Goal: Information Seeking & Learning: Learn about a topic

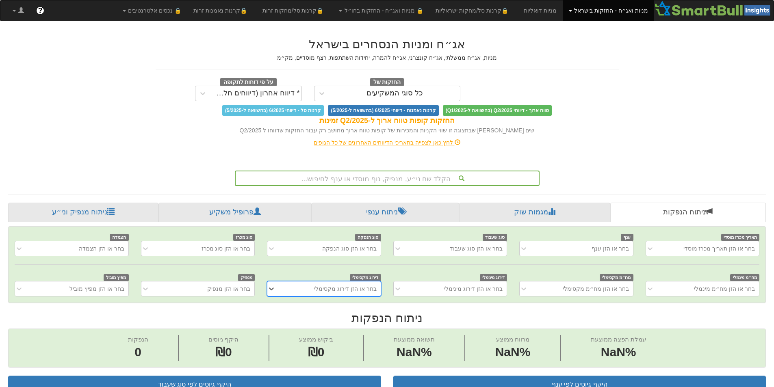
scroll to position [0, 6]
click at [431, 176] on div "הקלד שם ני״ע, מנפיק, גוף מוסדי או ענף לחיפוש..." at bounding box center [387, 178] width 303 height 14
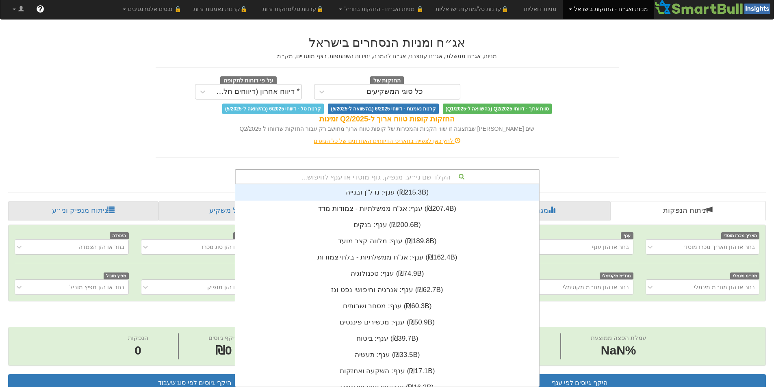
scroll to position [202, 0]
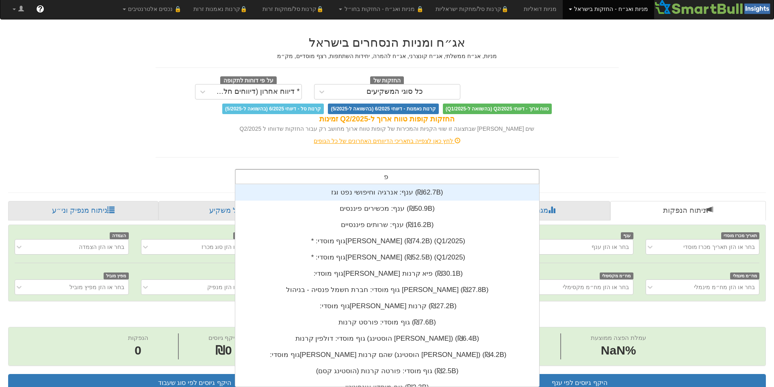
type input "פאי"
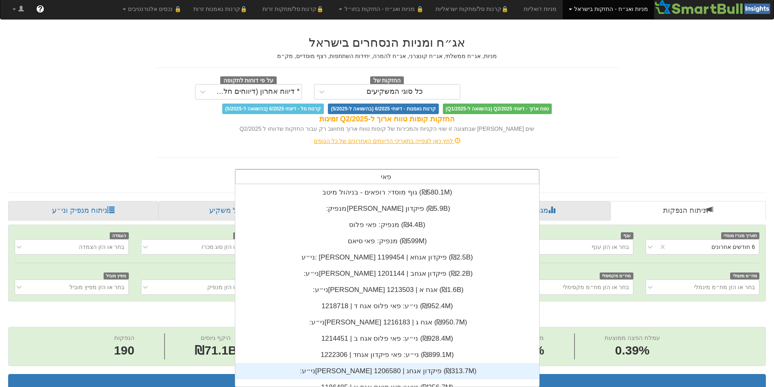
scroll to position [0, 1481]
click at [400, 236] on div "ני״ע: ‏פאי פיקדון אגחג | 1206580 ‎(₪313.7M)‎" at bounding box center [387, 371] width 304 height 16
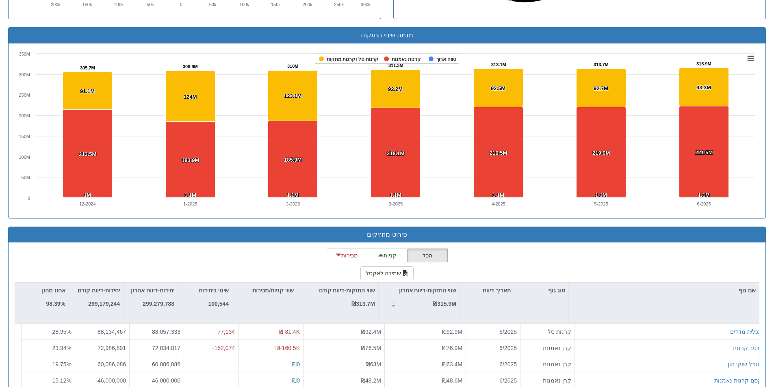
scroll to position [603, 0]
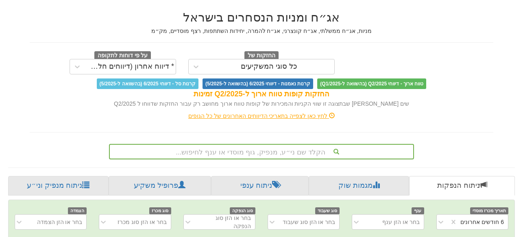
scroll to position [213, 0]
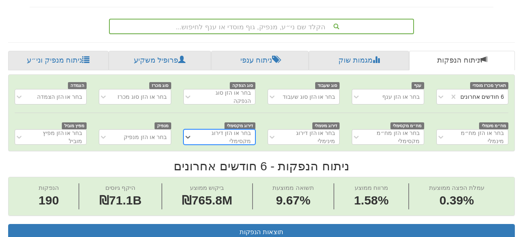
click at [286, 34] on div "הקלד שם ני״ע, מנפיק, גוף מוסדי או ענף לחיפוש..." at bounding box center [261, 26] width 305 height 15
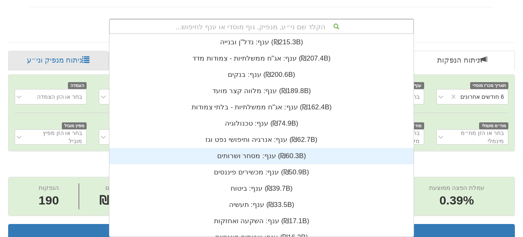
scroll to position [202, 0]
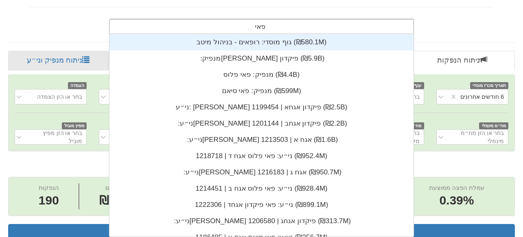
type input "פאי"
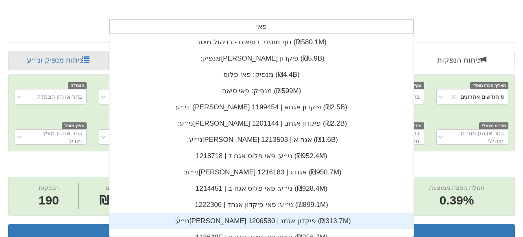
click at [257, 221] on div "ני״ע: ‏פאי פיקדון אגחג | 1206580 ‎(₪313.7M)‎" at bounding box center [261, 221] width 304 height 16
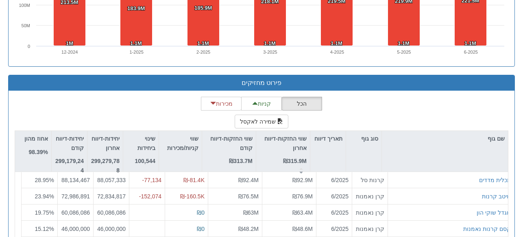
scroll to position [814, 0]
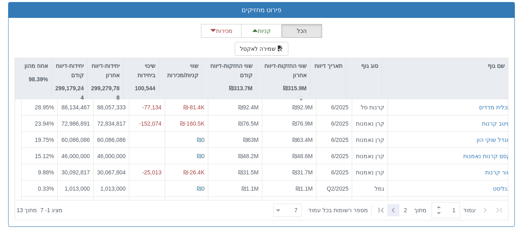
click at [393, 210] on icon at bounding box center [393, 210] width 10 height 10
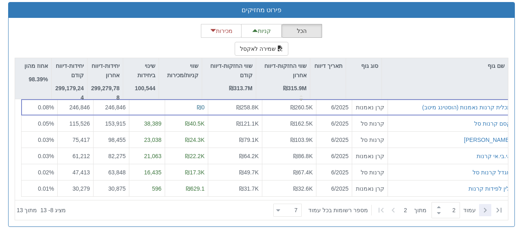
click at [484, 211] on icon at bounding box center [485, 210] width 10 height 10
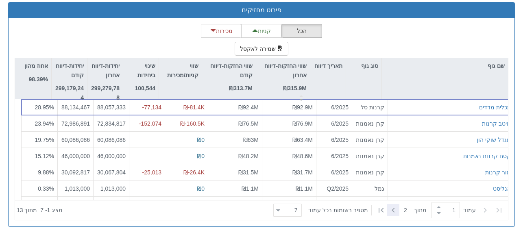
click at [392, 210] on icon at bounding box center [393, 210] width 10 height 10
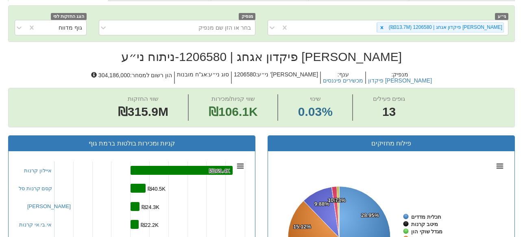
scroll to position [278, 0]
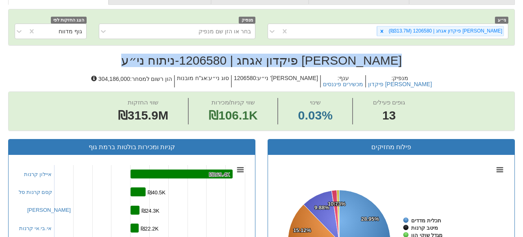
drag, startPoint x: 168, startPoint y: 63, endPoint x: 356, endPoint y: 60, distance: 188.2
click at [356, 59] on h2 "פאי פיקדון אגחג | 1206580 - ניתוח ני״ע" at bounding box center [261, 60] width 506 height 13
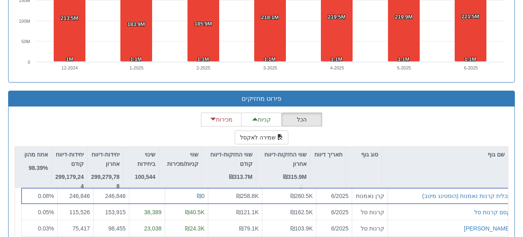
scroll to position [807, 0]
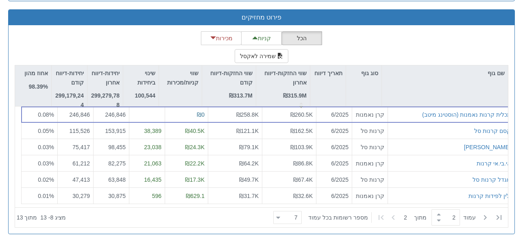
click at [393, 219] on icon at bounding box center [392, 217] width 3 height 5
click at [485, 217] on icon at bounding box center [485, 217] width 3 height 5
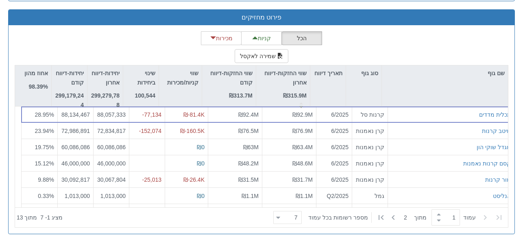
scroll to position [814, 0]
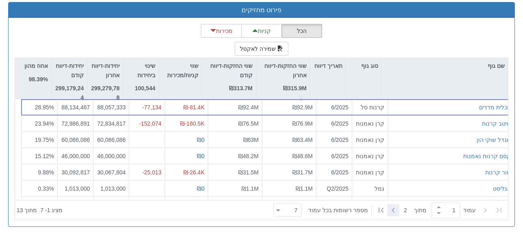
click at [393, 212] on icon at bounding box center [393, 210] width 10 height 10
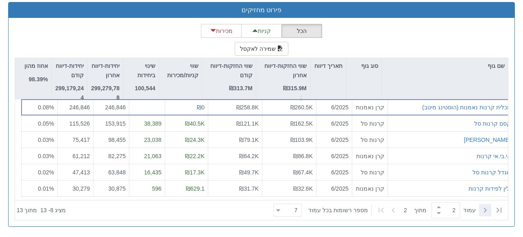
click at [484, 210] on icon at bounding box center [485, 210] width 10 height 10
type input "1"
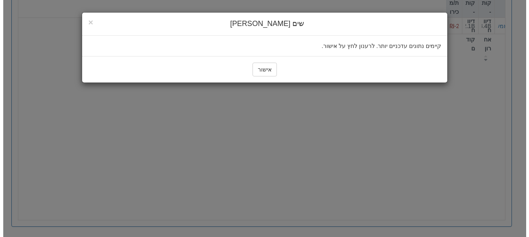
scroll to position [106, 0]
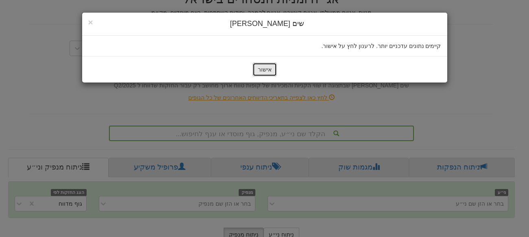
click at [263, 68] on button "אישור" at bounding box center [264, 70] width 24 height 14
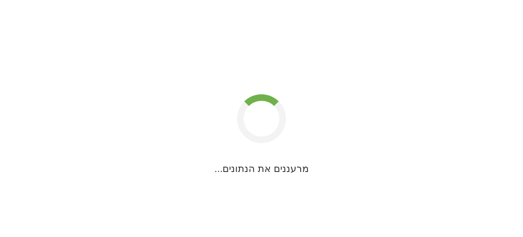
scroll to position [14, 0]
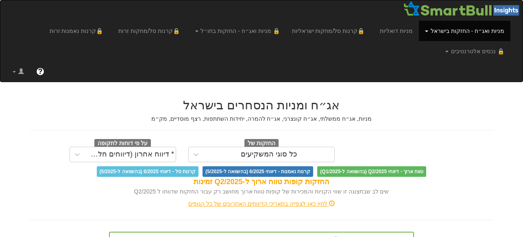
scroll to position [88, 0]
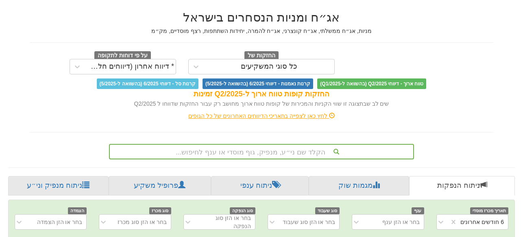
click at [302, 150] on div "הקלד שם ני״ע, מנפיק, גוף מוסדי או ענף לחיפוש..." at bounding box center [261, 151] width 305 height 15
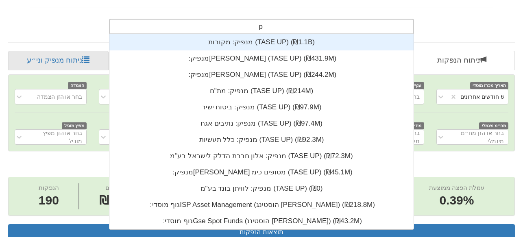
scroll to position [195, 0]
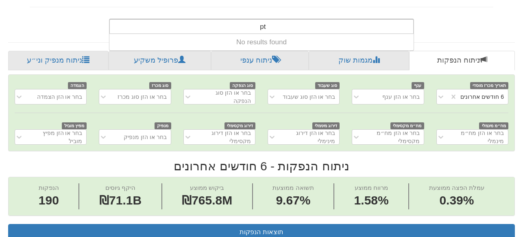
type input "p"
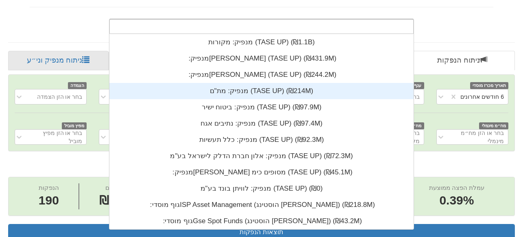
scroll to position [202, 0]
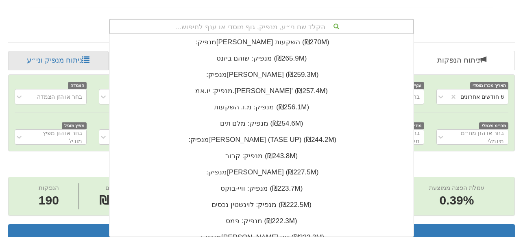
type input "ם"
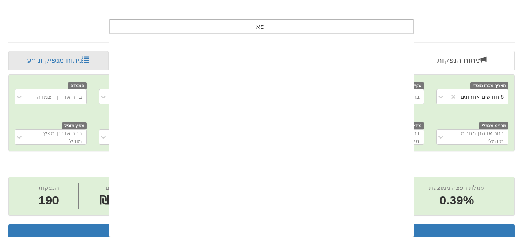
scroll to position [0, 0]
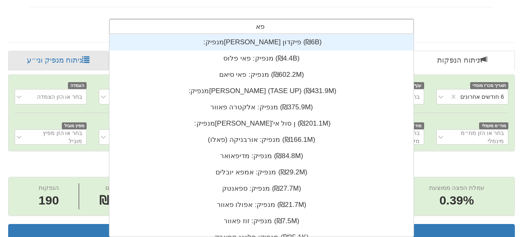
type input "פאי"
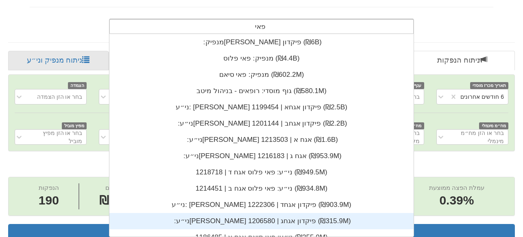
click at [235, 220] on div "ני״ע: ‏[PERSON_NAME] פיקדון אגחג | 1206580 ‎(₪315.9M)‎" at bounding box center [261, 221] width 304 height 16
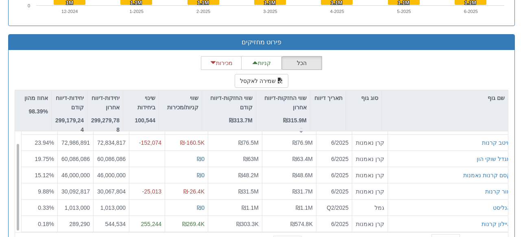
scroll to position [814, 0]
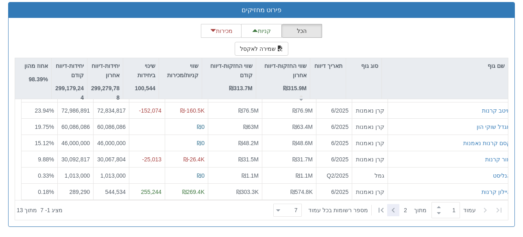
click at [391, 210] on icon at bounding box center [393, 210] width 10 height 10
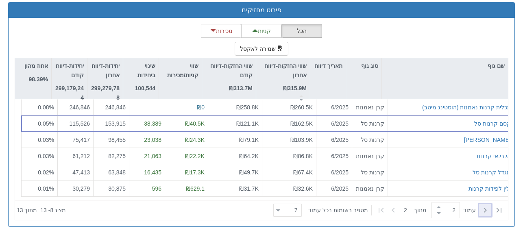
click at [488, 211] on icon at bounding box center [485, 210] width 10 height 10
type input "1"
